Goal: Information Seeking & Learning: Learn about a topic

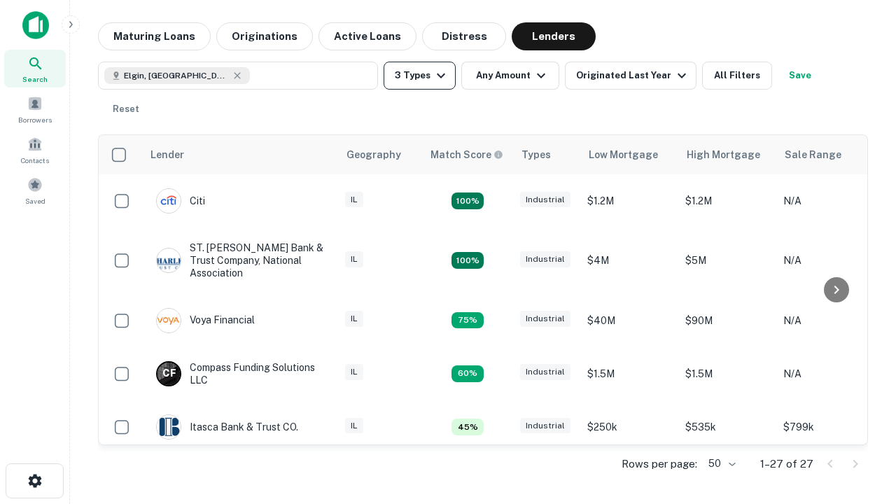
click at [419, 76] on button "3 Types" at bounding box center [419, 76] width 72 height 28
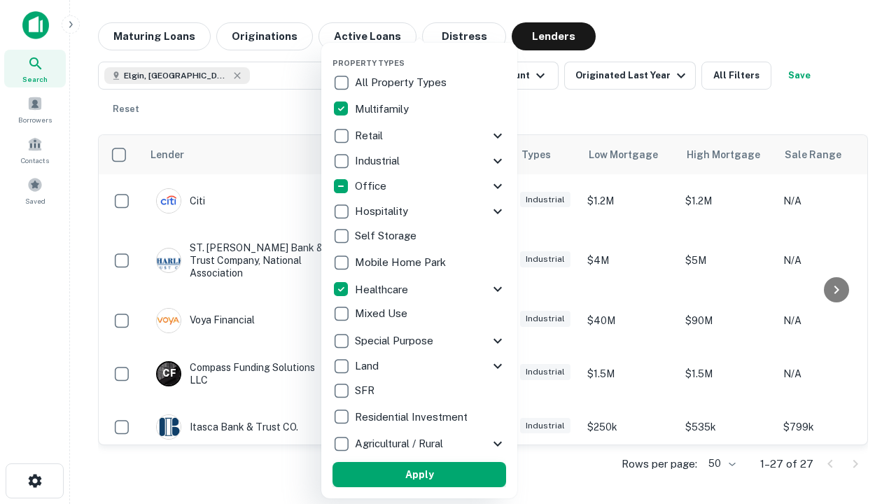
click at [419, 474] on button "Apply" at bounding box center [419, 474] width 174 height 25
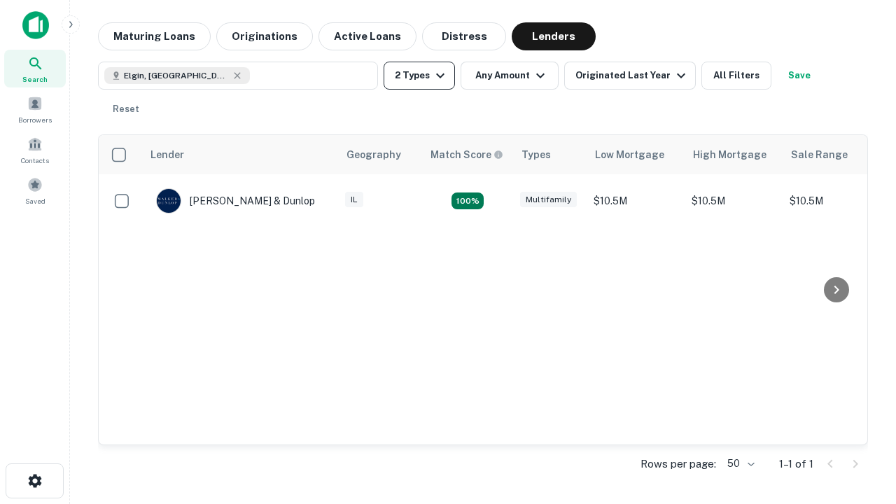
click at [419, 76] on button "2 Types" at bounding box center [418, 76] width 71 height 28
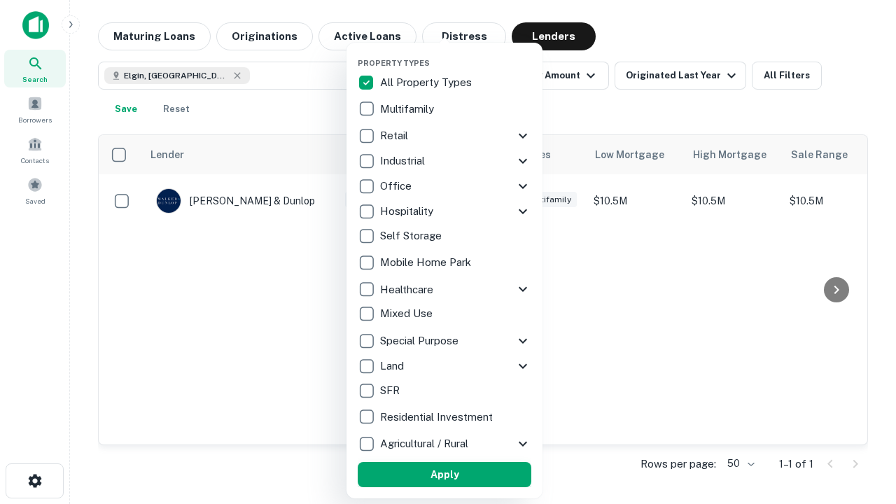
click at [444, 474] on button "Apply" at bounding box center [445, 474] width 174 height 25
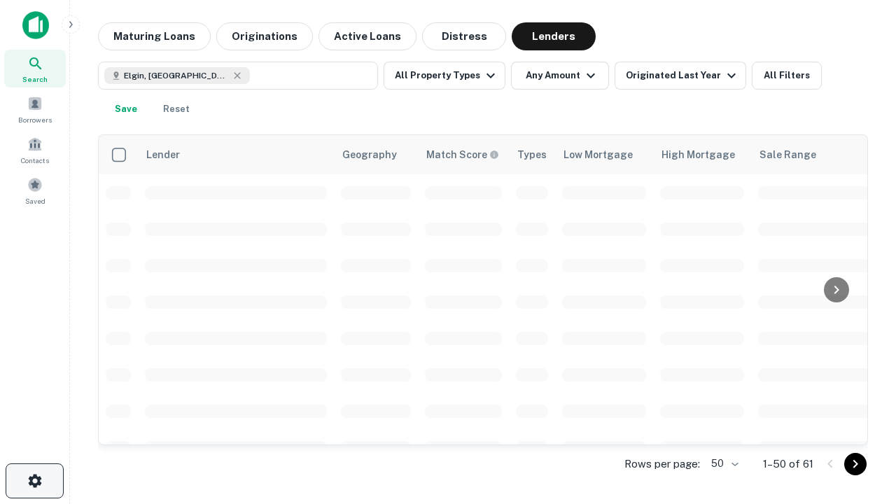
click at [34, 481] on icon "button" at bounding box center [35, 480] width 17 height 17
